Goal: Information Seeking & Learning: Understand process/instructions

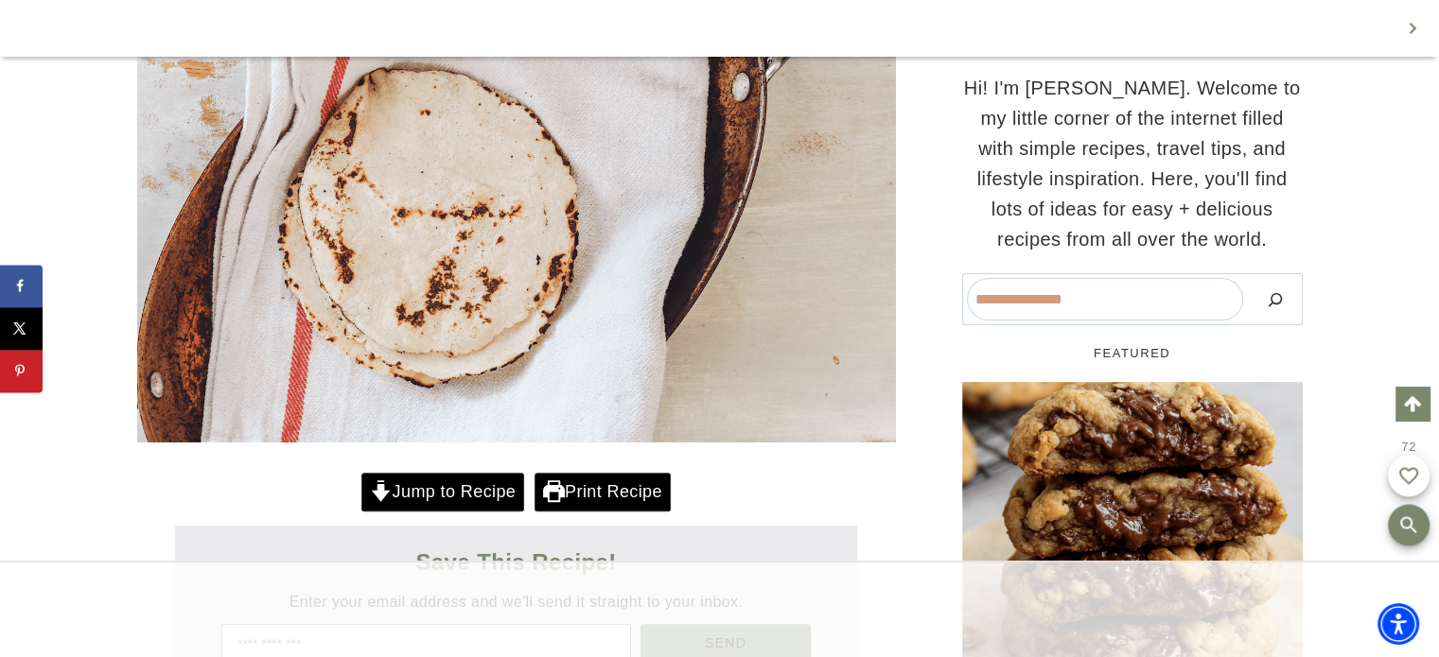
click at [442, 488] on link "Jump to Recipe" at bounding box center [442, 492] width 163 height 39
